Goal: Transaction & Acquisition: Purchase product/service

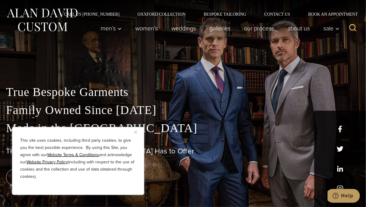
click at [136, 131] on img "Close" at bounding box center [135, 132] width 3 height 3
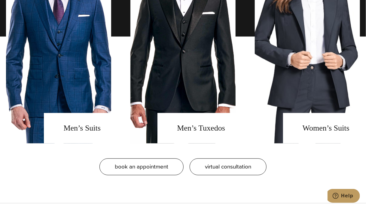
scroll to position [481, 0]
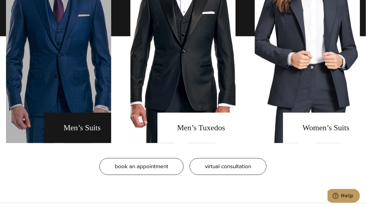
click at [81, 92] on link "men's suits" at bounding box center [58, 35] width 105 height 213
